Goal: Ask a question

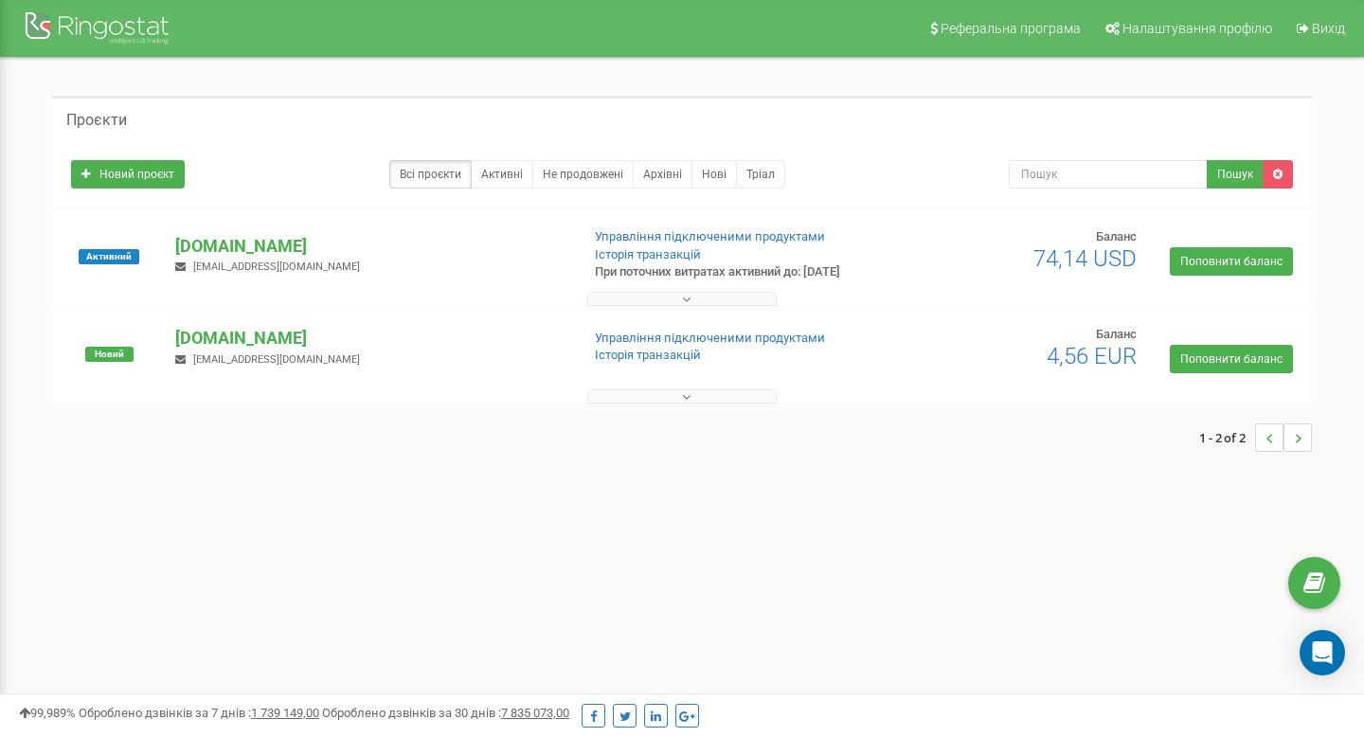
click at [726, 292] on button at bounding box center [681, 299] width 189 height 14
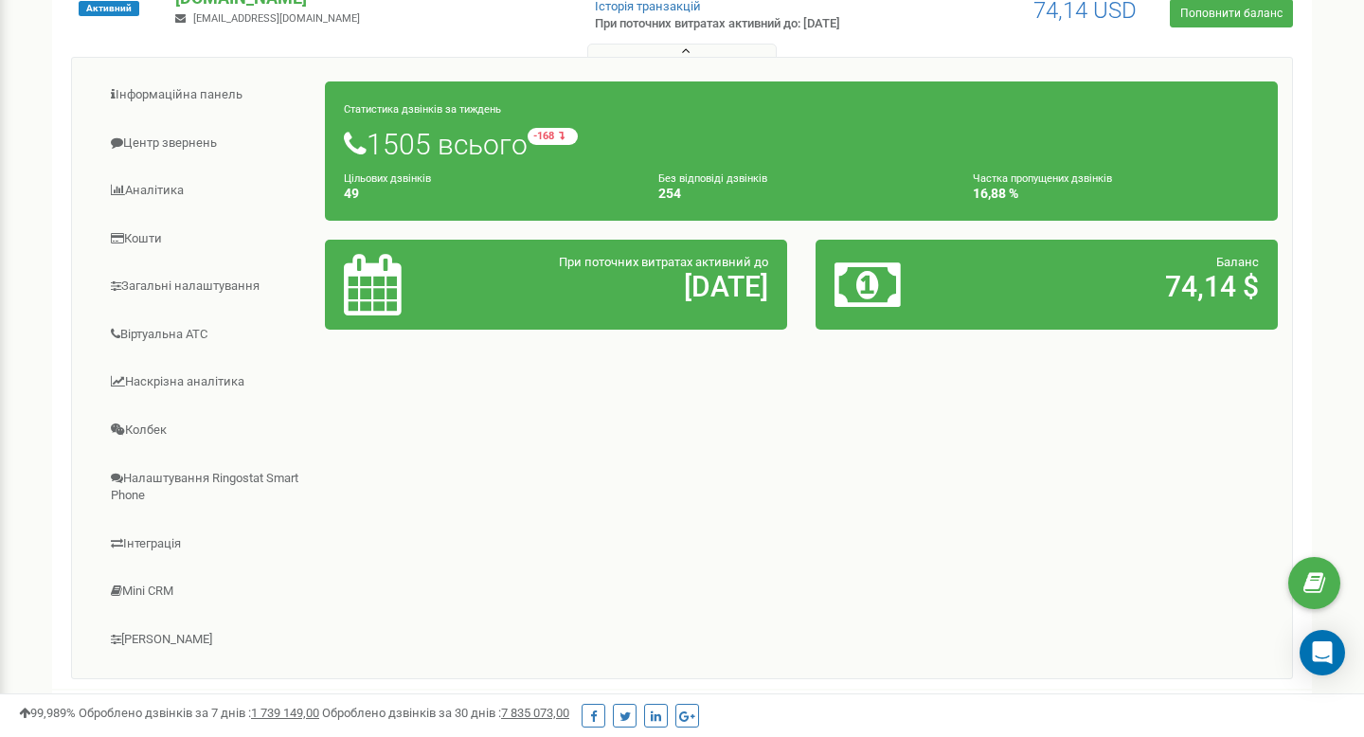
scroll to position [246, 0]
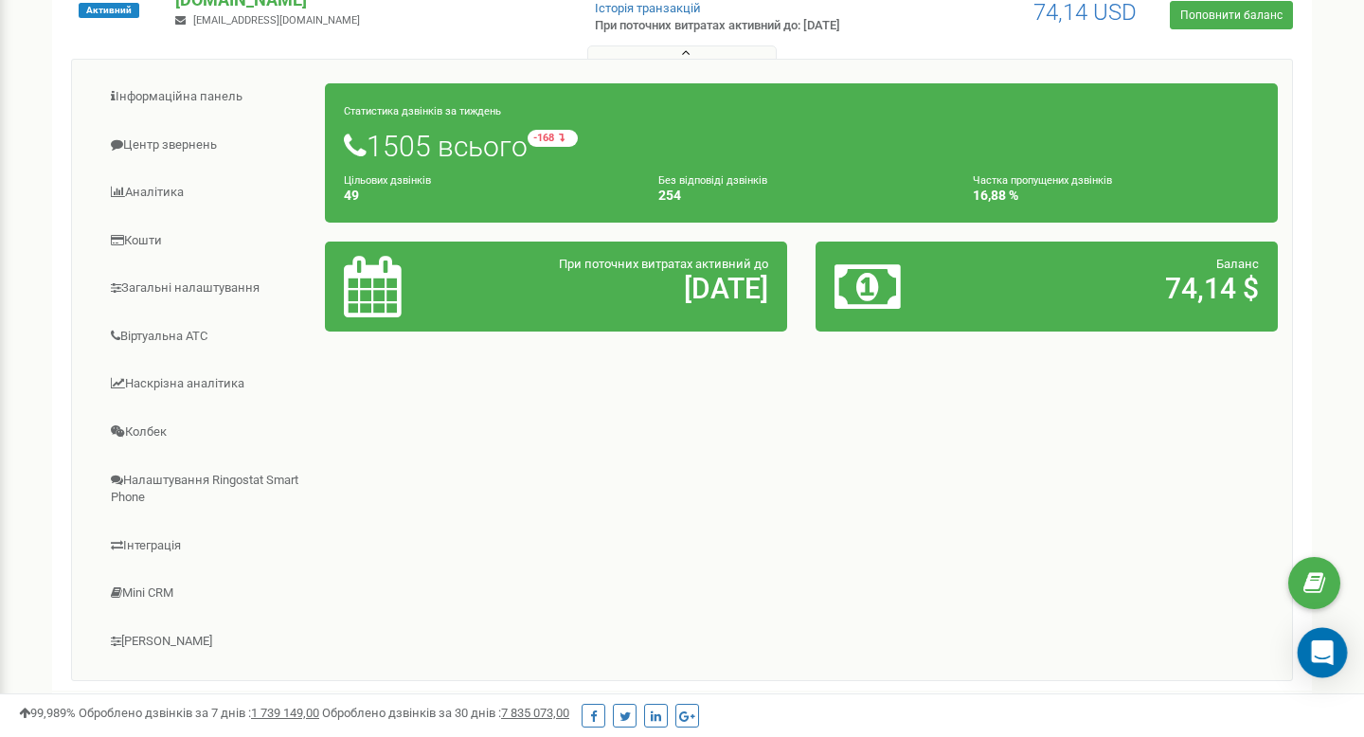
click at [1320, 660] on icon "Open Intercom Messenger" at bounding box center [1322, 652] width 25 height 25
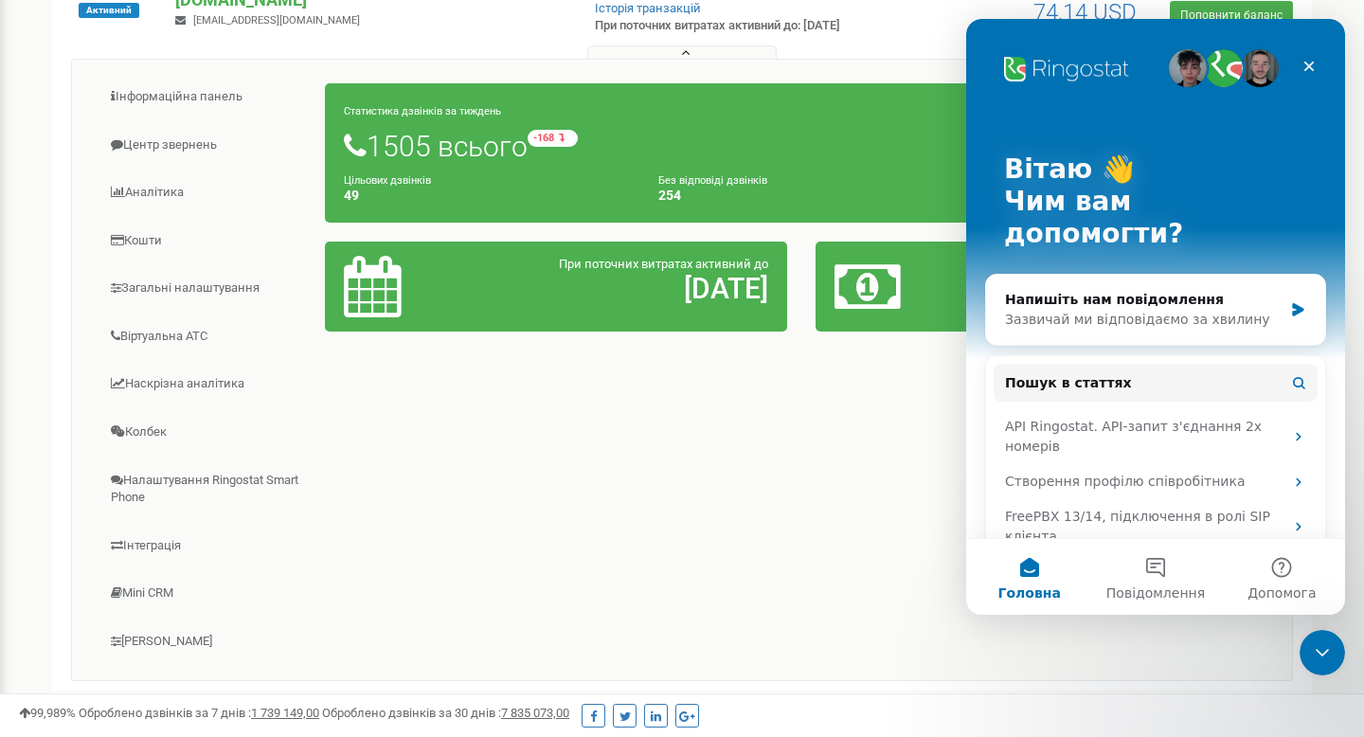
scroll to position [0, 0]
click at [1139, 578] on button "Повідомлення" at bounding box center [1155, 577] width 126 height 76
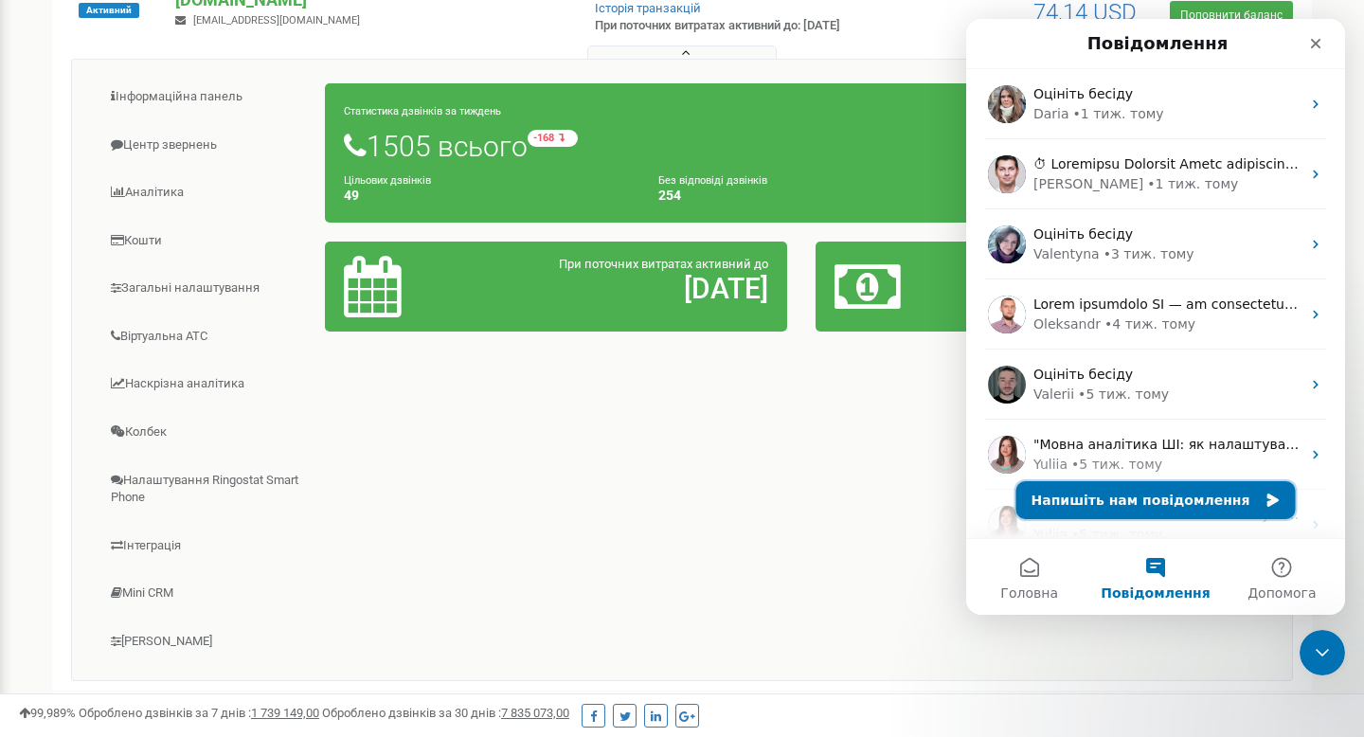
click at [1160, 498] on button "Напишіть нам повідомлення" at bounding box center [1155, 500] width 279 height 38
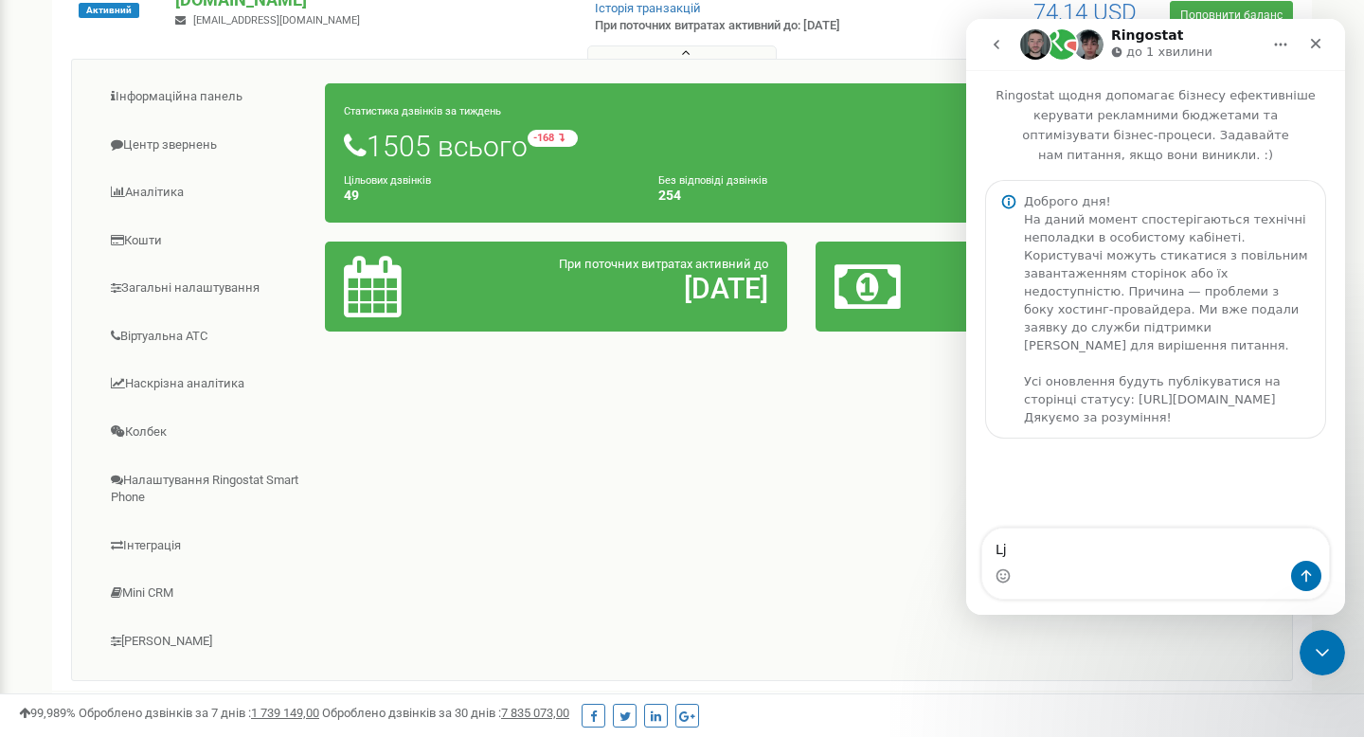
type textarea "L"
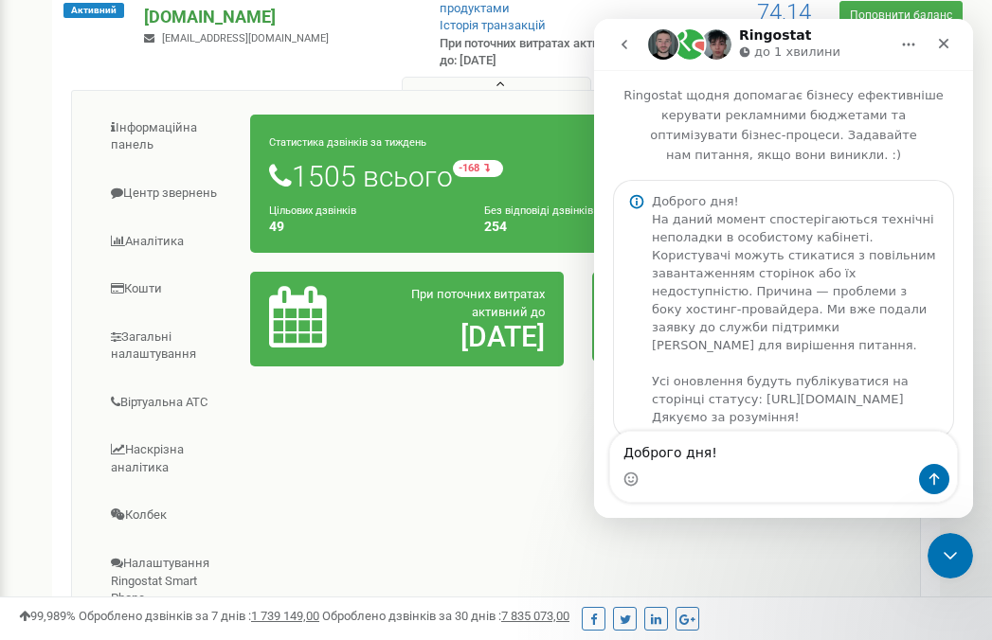
type textarea "Доброго дня!"
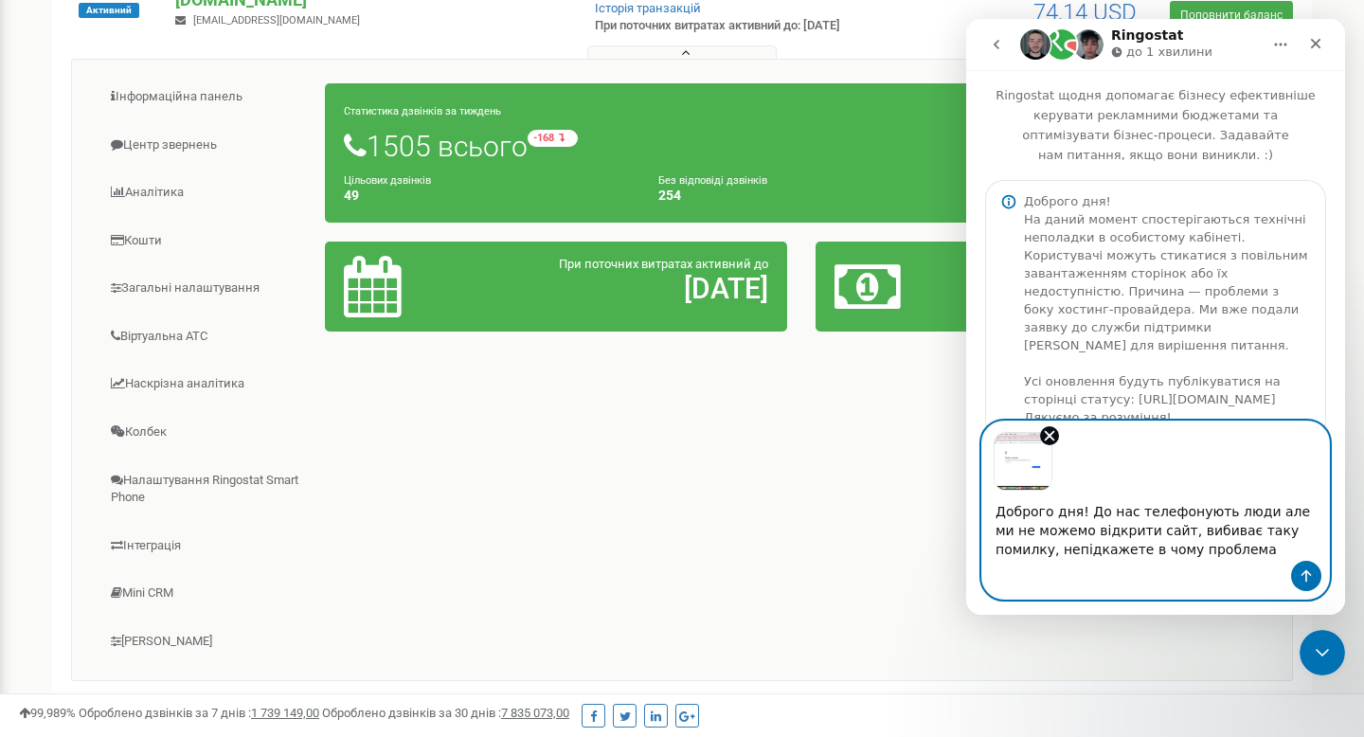
type textarea "Доброго дня! До нас телефонують люди але ми не можемо відкрити сайт, вибиває та…"
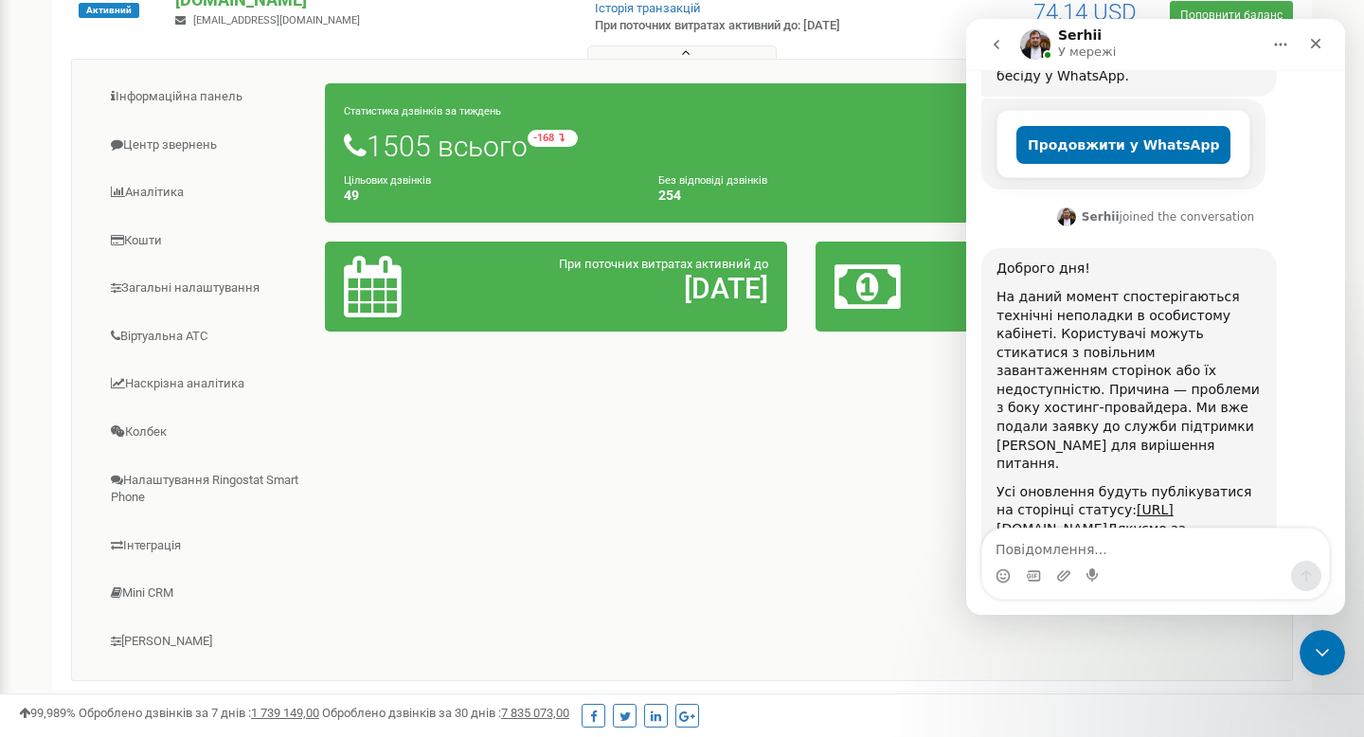
scroll to position [862, 0]
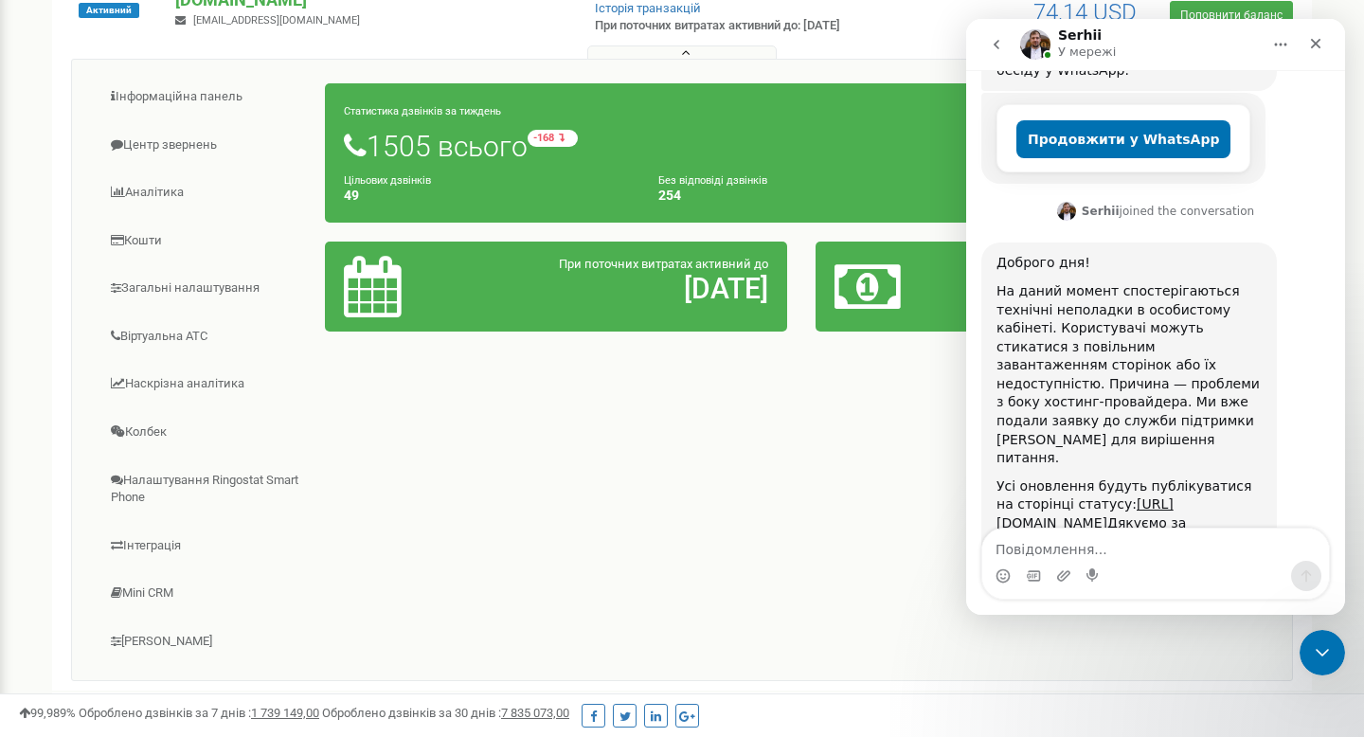
drag, startPoint x: 998, startPoint y: 226, endPoint x: 1091, endPoint y: 472, distance: 262.3
click at [1094, 481] on div "Доброго дня! На даний момент спостерігаються технічні неполадки в особистому ка…" at bounding box center [1129, 403] width 296 height 320
copy div "Доброго дня! На даний момент спостерігаються технічні неполадки в особистому ка…"
click at [1029, 541] on textarea "Повідомлення..." at bounding box center [1155, 545] width 347 height 32
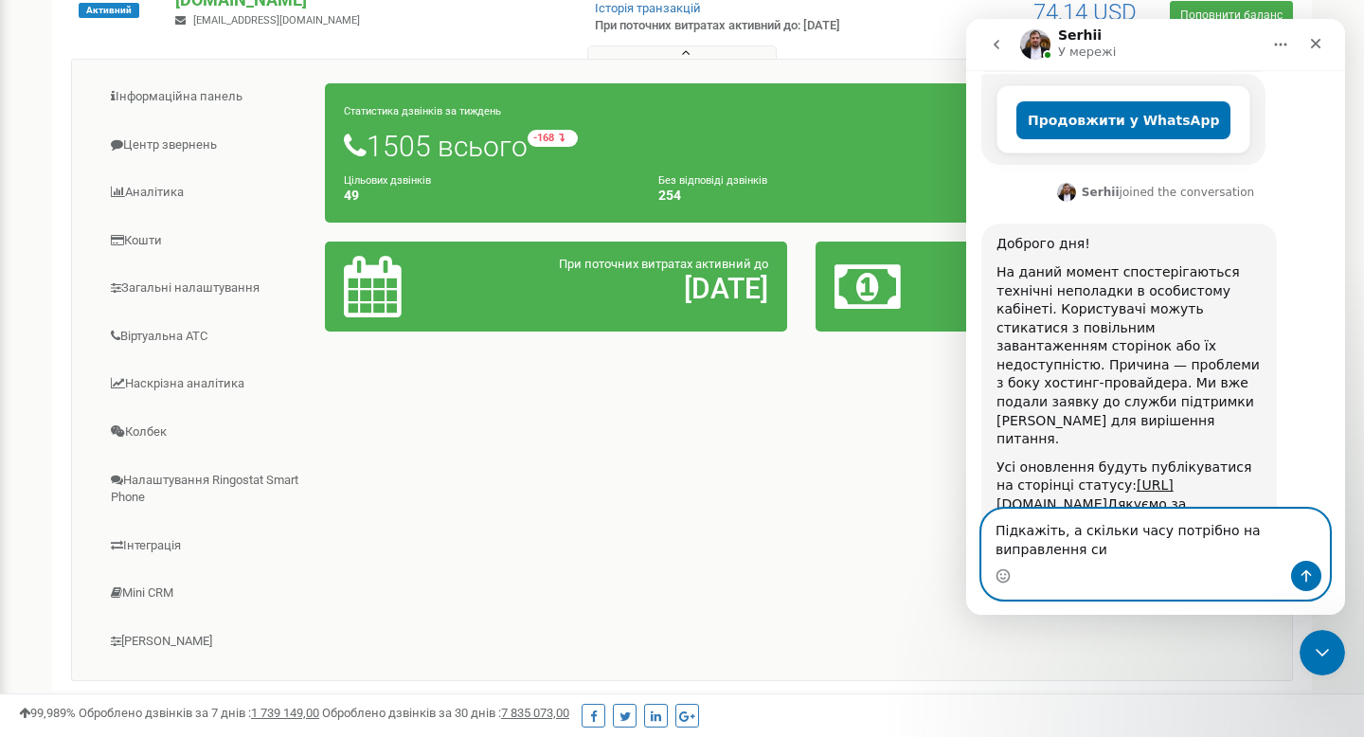
scroll to position [881, 0]
type textarea "Підкажіть, а скільки часу потрібно на виправлення ситуації?"
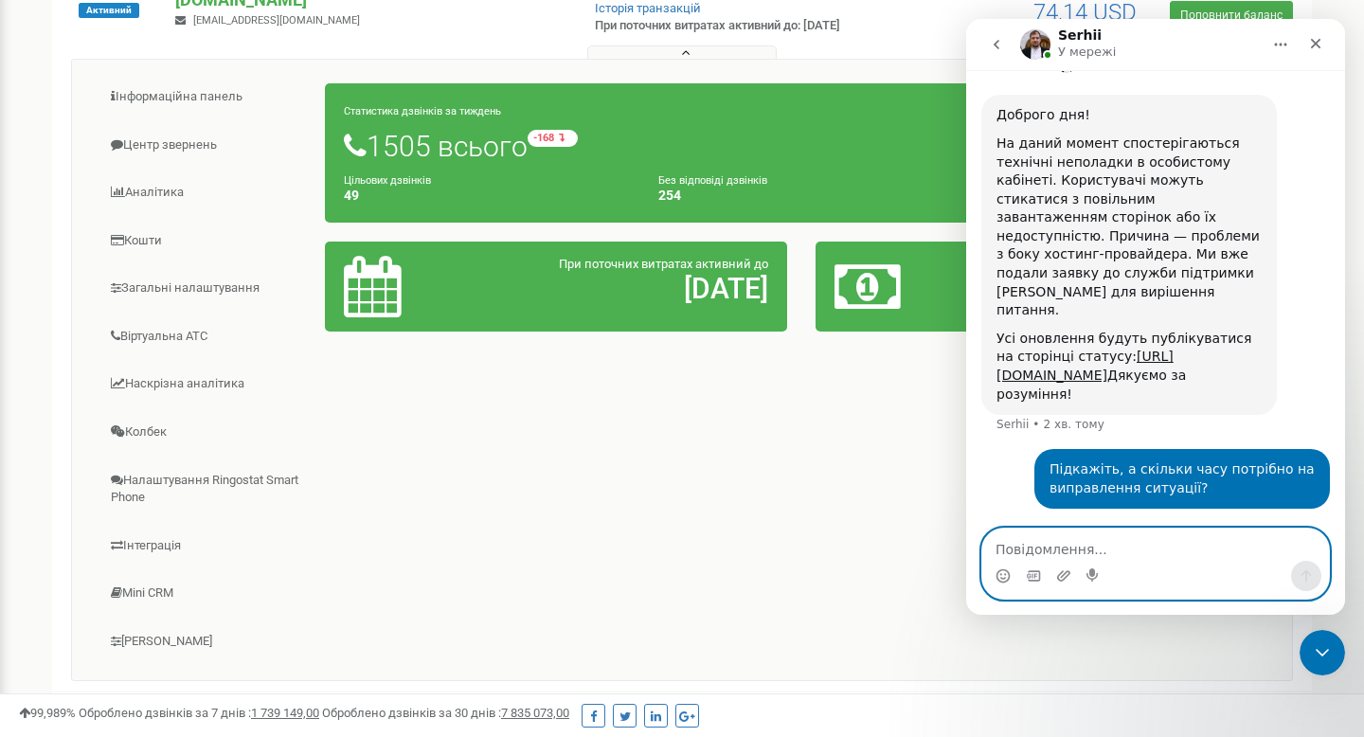
scroll to position [1069, 0]
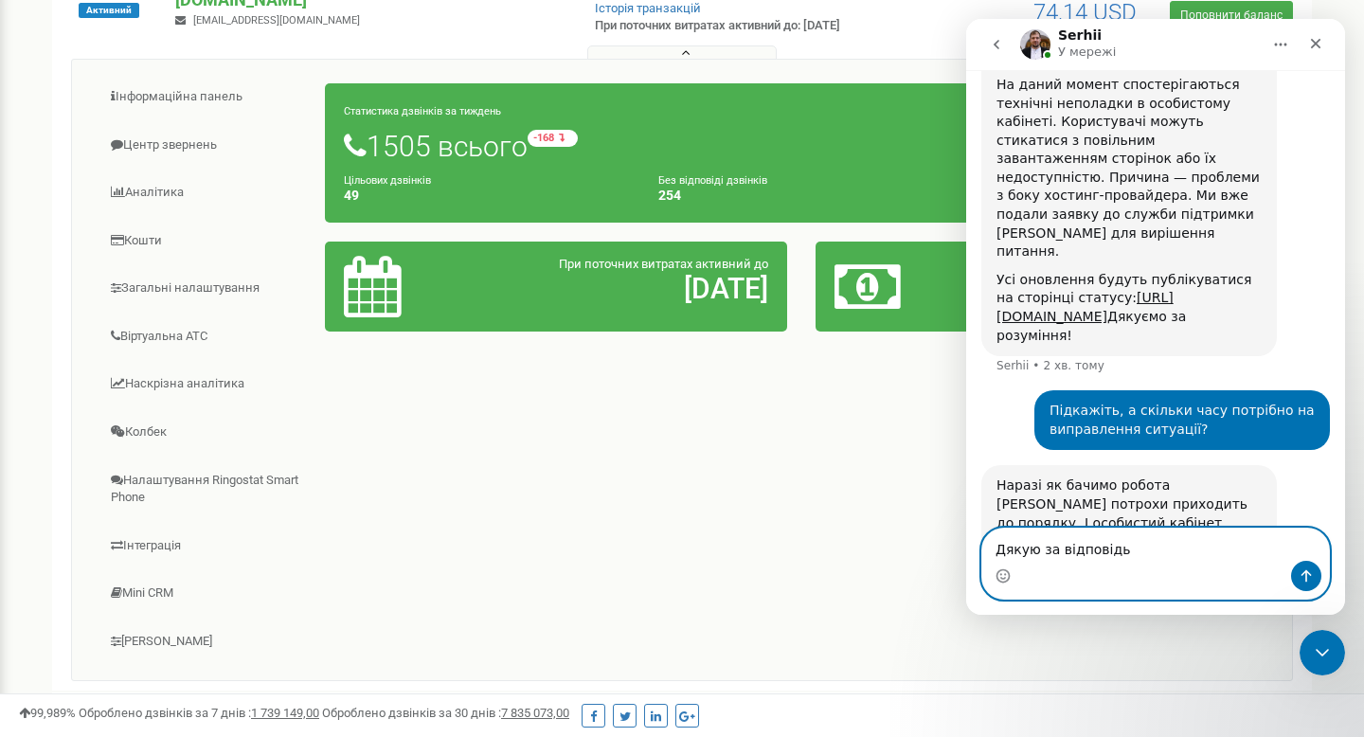
type textarea "Дякую за відповідь!"
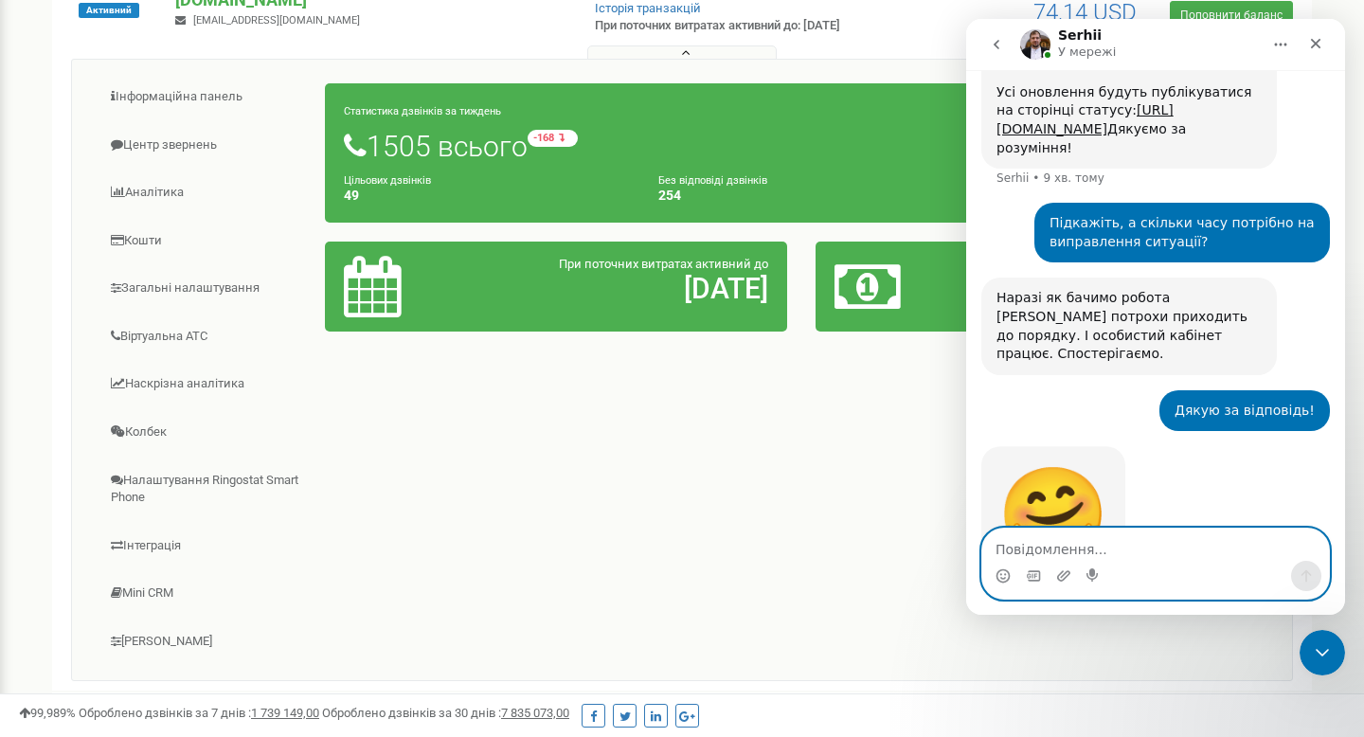
scroll to position [1265, 0]
